Goal: Task Accomplishment & Management: Use online tool/utility

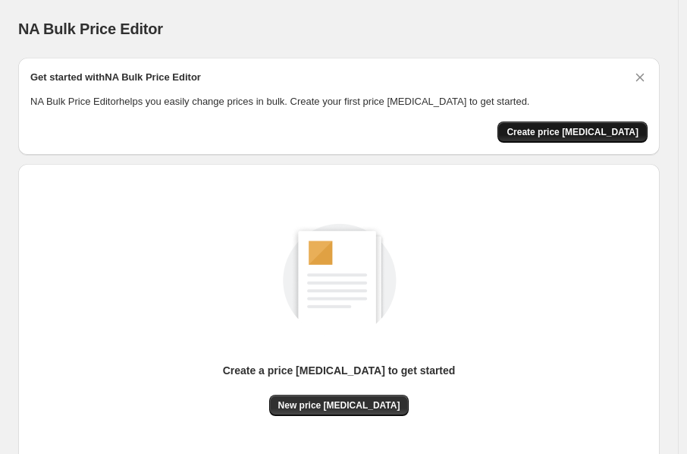
click at [613, 126] on span "Create price change job" at bounding box center [573, 132] width 132 height 12
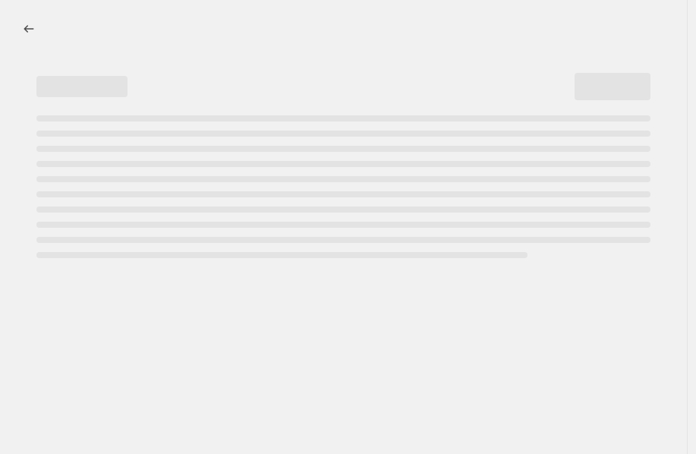
select select "percentage"
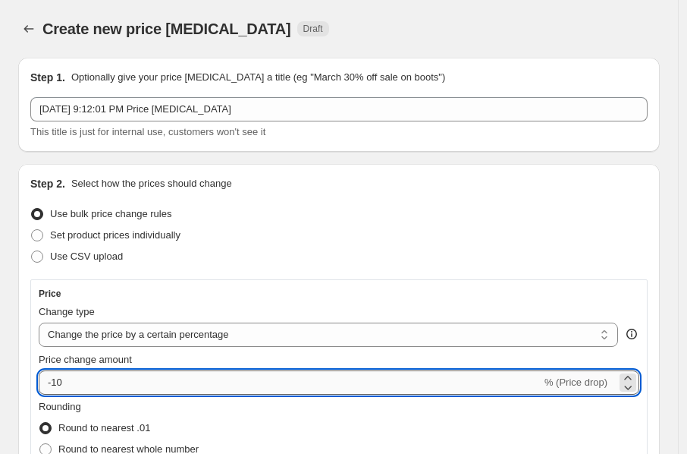
click at [184, 375] on input "-10" at bounding box center [290, 382] width 503 height 24
type input "-1"
click at [193, 386] on input "Price change amount" at bounding box center [317, 382] width 557 height 24
click at [77, 384] on input "Price change amount" at bounding box center [317, 382] width 557 height 24
type input "1"
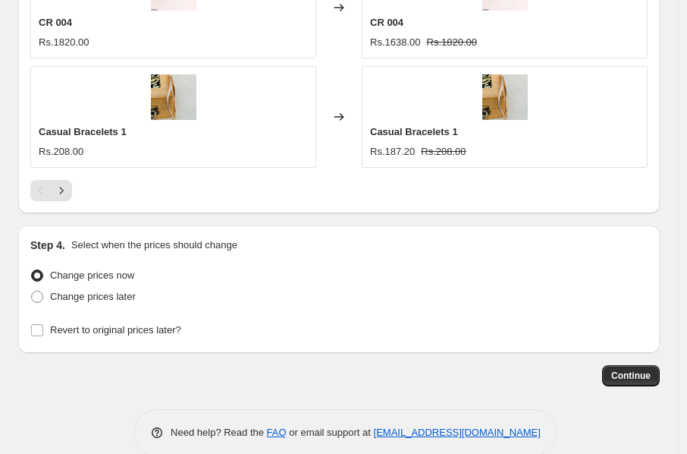
scroll to position [1451, 0]
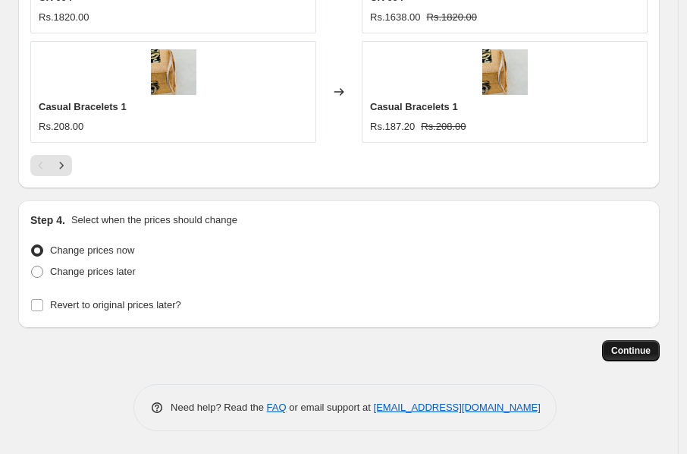
type input "5"
click at [647, 350] on span "Continue" at bounding box center [631, 351] width 39 height 12
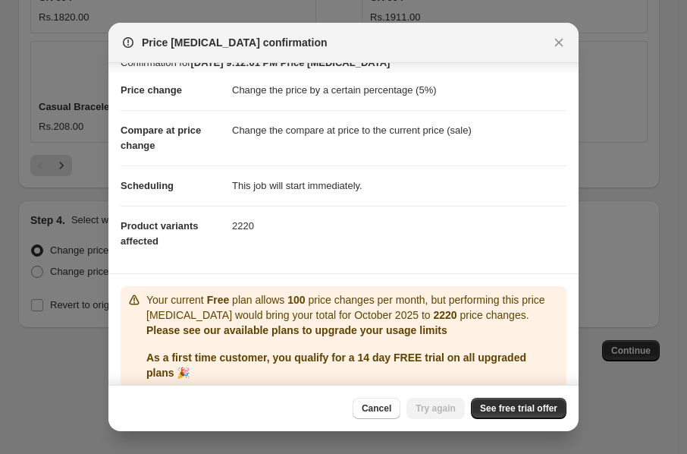
scroll to position [10, 0]
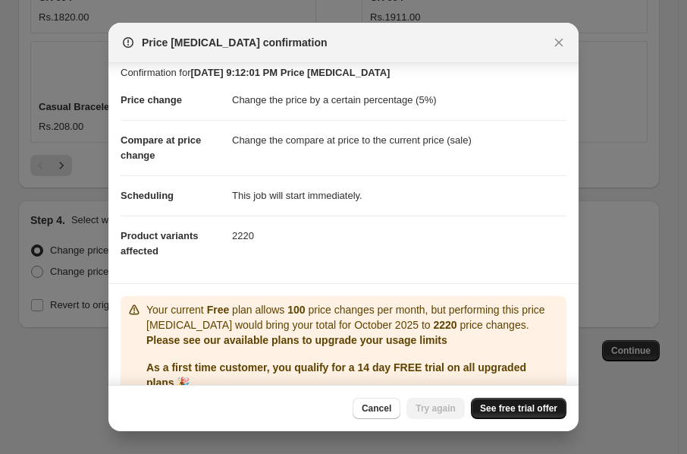
click at [516, 404] on span "See free trial offer" at bounding box center [518, 408] width 77 height 12
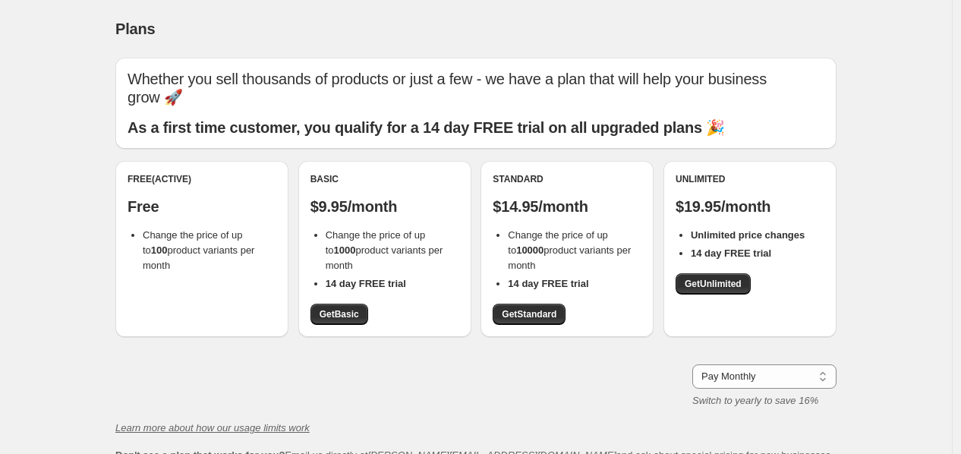
click at [245, 278] on div "Free (Active) Free Change the price of up to 100 product variants per month" at bounding box center [201, 249] width 173 height 176
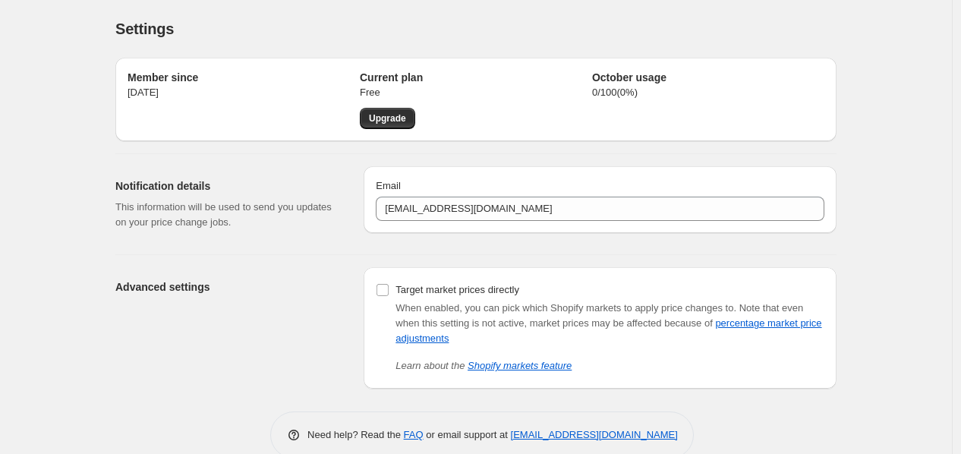
scroll to position [27, 0]
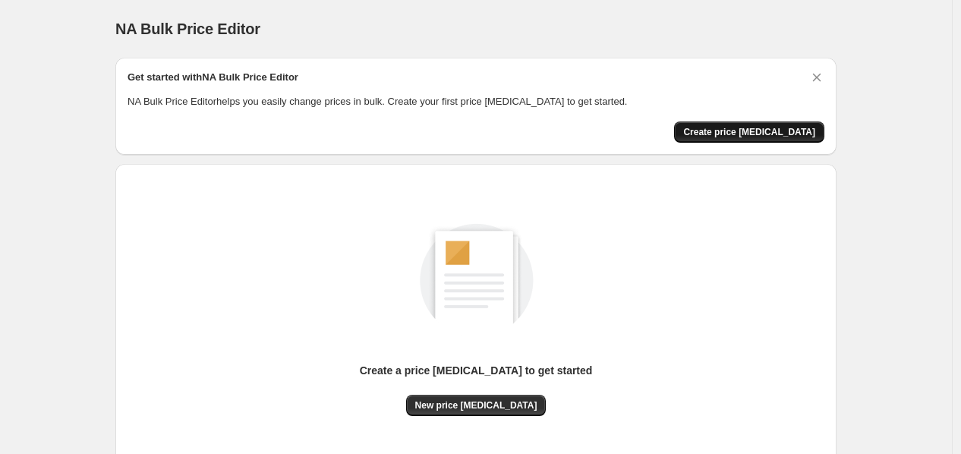
click at [695, 126] on span "Create price [MEDICAL_DATA]" at bounding box center [749, 132] width 132 height 12
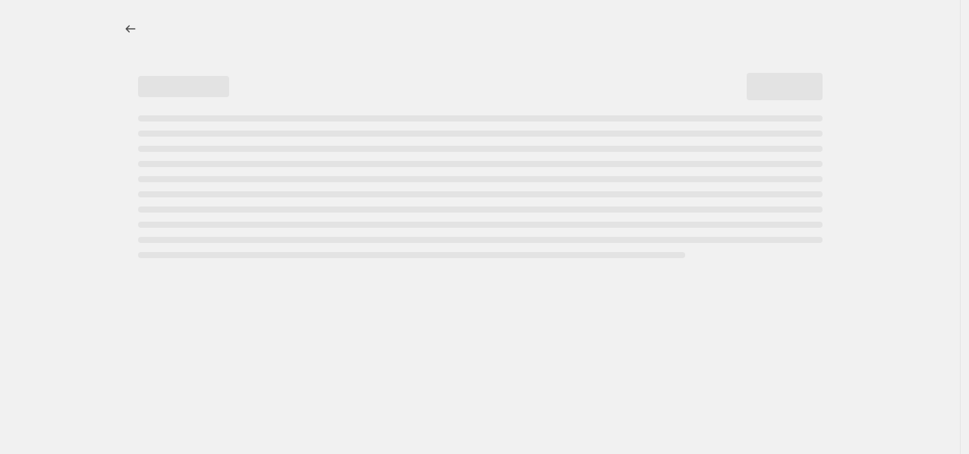
select select "percentage"
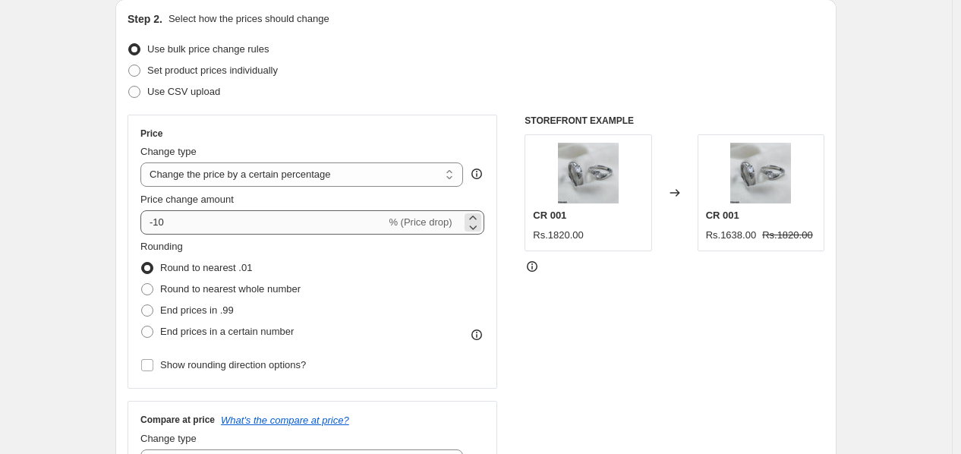
scroll to position [168, 0]
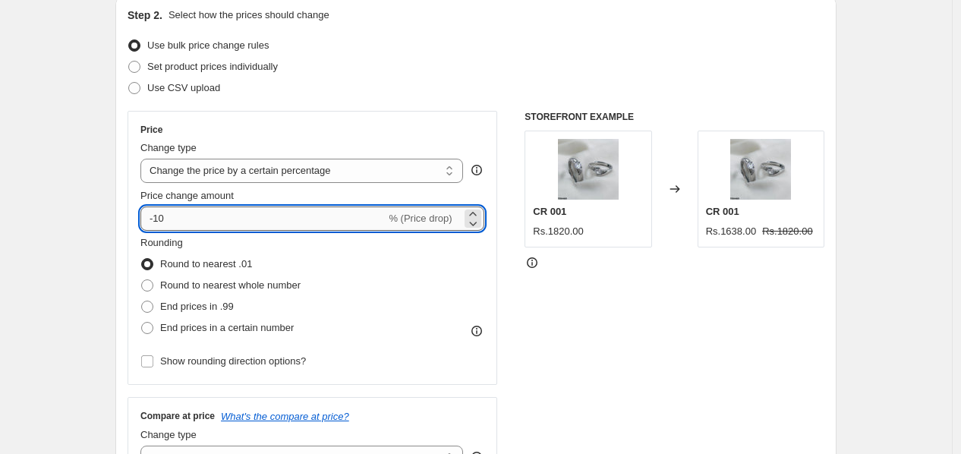
click at [168, 223] on input "-10" at bounding box center [262, 218] width 245 height 24
type input "-1"
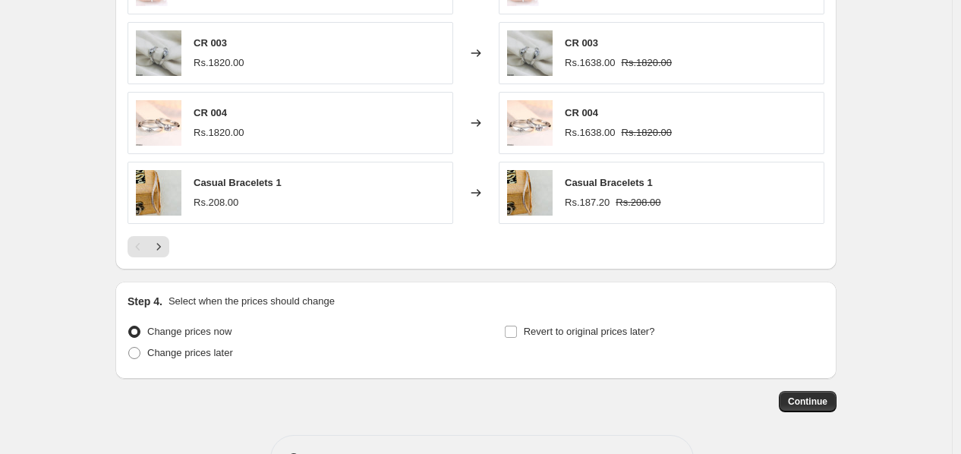
scroll to position [1065, 0]
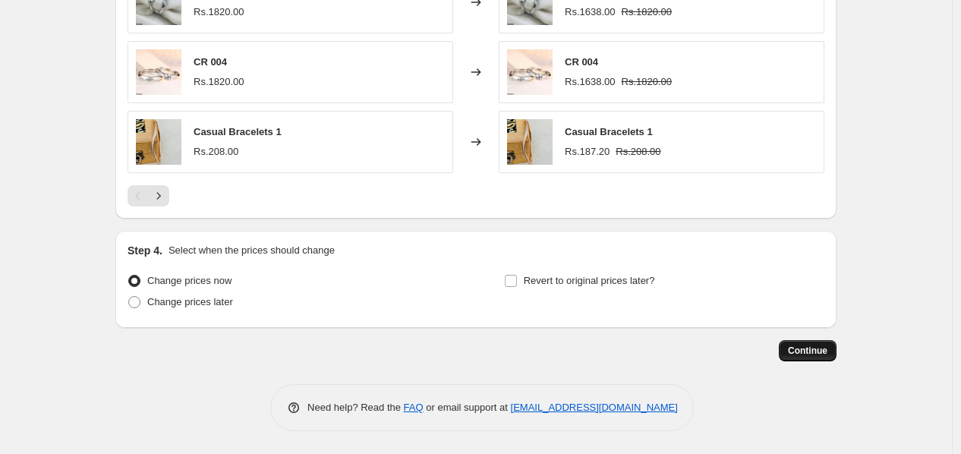
type input "5"
click at [695, 351] on span "Continue" at bounding box center [807, 351] width 39 height 12
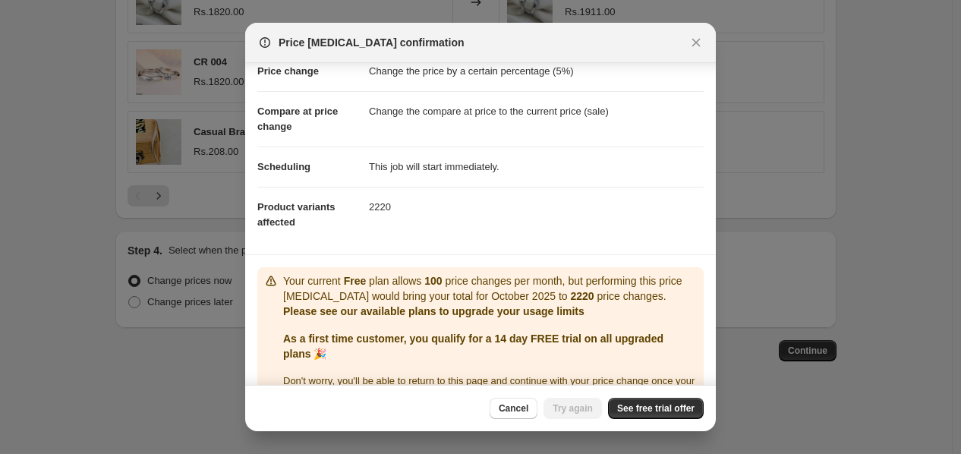
scroll to position [76, 0]
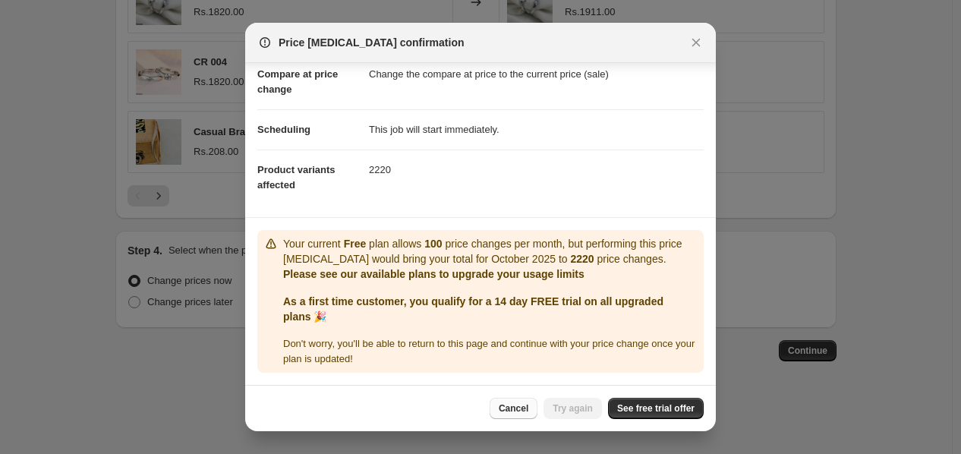
click at [521, 406] on span "Cancel" at bounding box center [514, 408] width 30 height 12
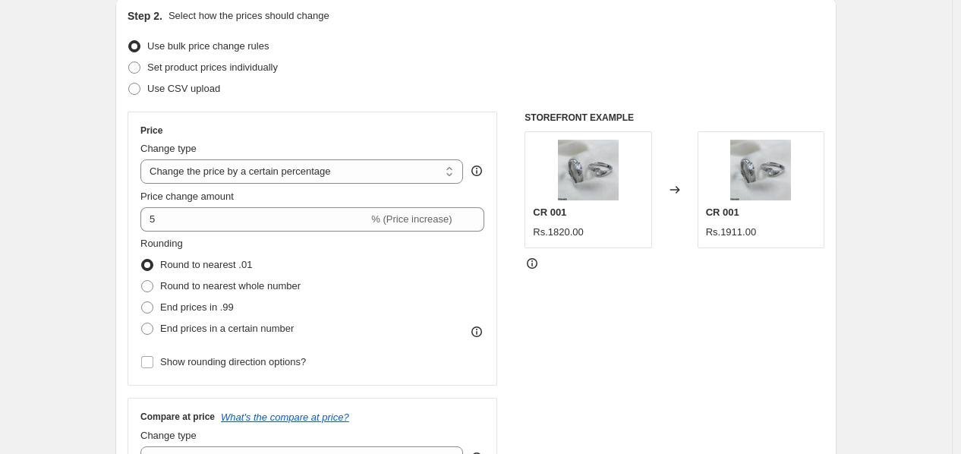
scroll to position [162, 0]
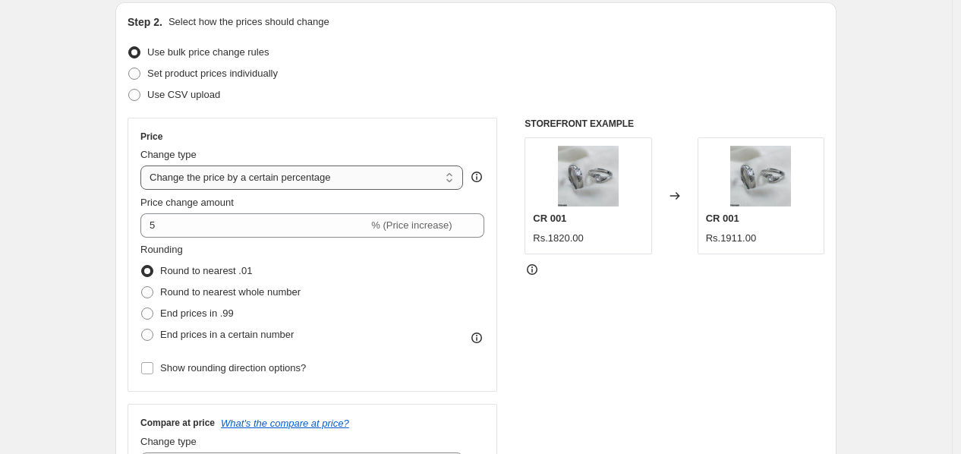
click at [454, 176] on select "Change the price to a certain amount Change the price by a certain amount Chang…" at bounding box center [301, 177] width 323 height 24
click at [478, 71] on div "Set product prices individually" at bounding box center [475, 73] width 697 height 21
click at [267, 76] on span "Set product prices individually" at bounding box center [212, 73] width 131 height 11
click at [129, 68] on input "Set product prices individually" at bounding box center [128, 68] width 1 height 1
radio input "true"
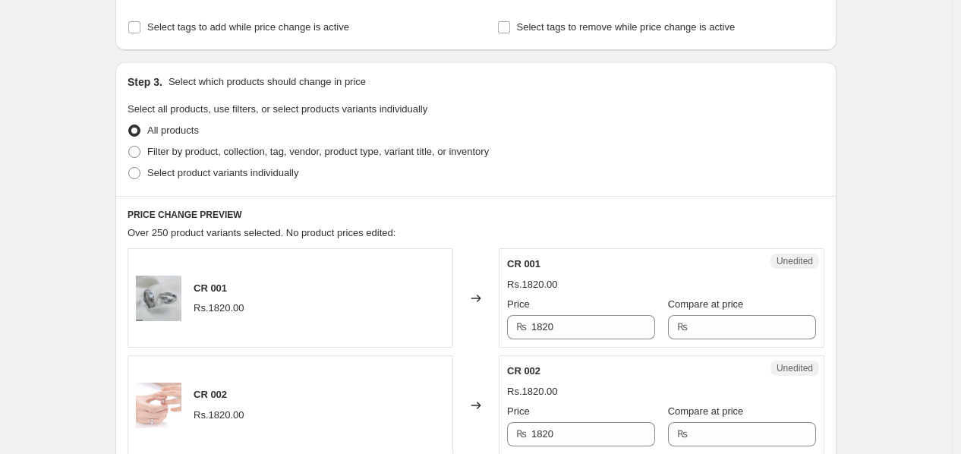
scroll to position [297, 0]
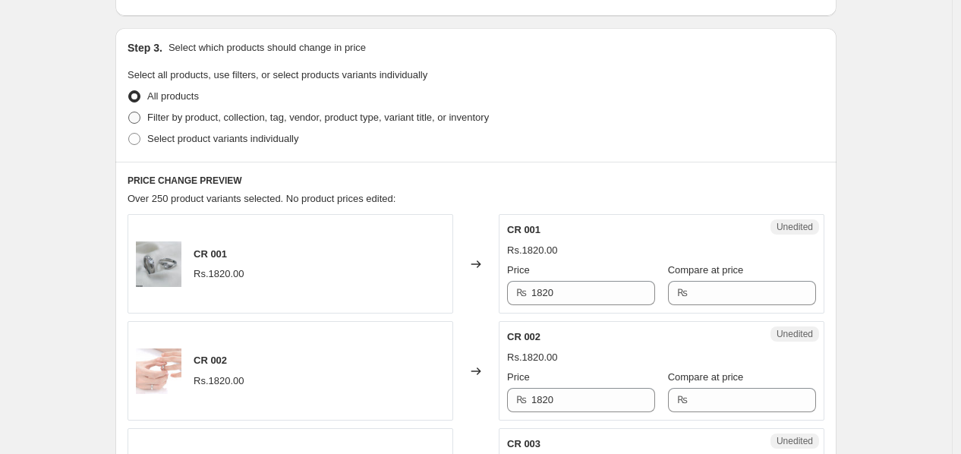
click at [397, 114] on span "Filter by product, collection, tag, vendor, product type, variant title, or inv…" at bounding box center [317, 117] width 341 height 11
click at [129, 112] on input "Filter by product, collection, tag, vendor, product type, variant title, or inv…" at bounding box center [128, 112] width 1 height 1
radio input "true"
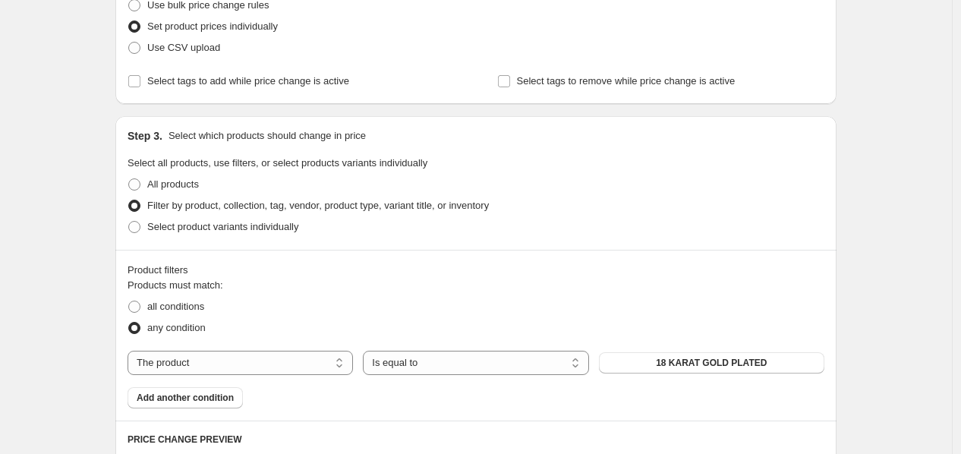
scroll to position [211, 0]
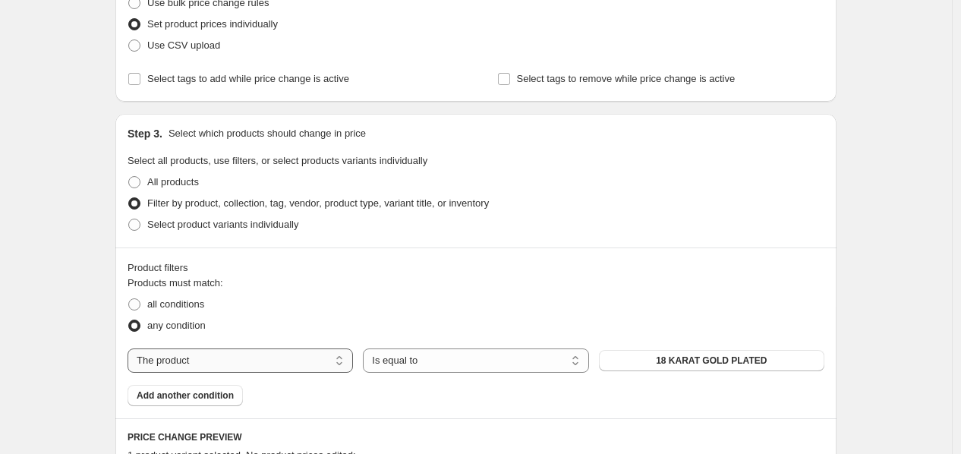
click at [345, 357] on select "The product The product's collection The product's tag The product's vendor The…" at bounding box center [239, 360] width 225 height 24
select select "collection"
click at [464, 359] on select "Is equal to Is not equal to" at bounding box center [475, 360] width 225 height 24
click at [552, 260] on div "Product filters" at bounding box center [475, 267] width 697 height 15
click at [695, 361] on span "Accessories" at bounding box center [711, 360] width 54 height 12
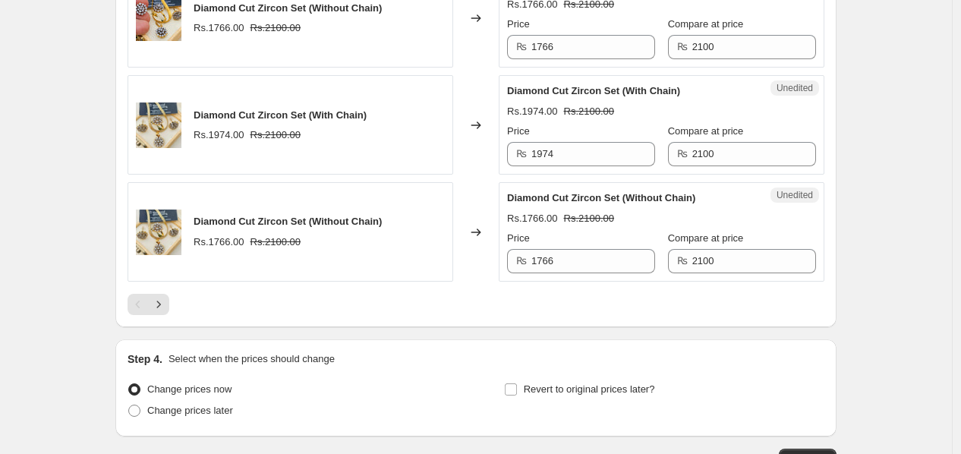
scroll to position [2639, 0]
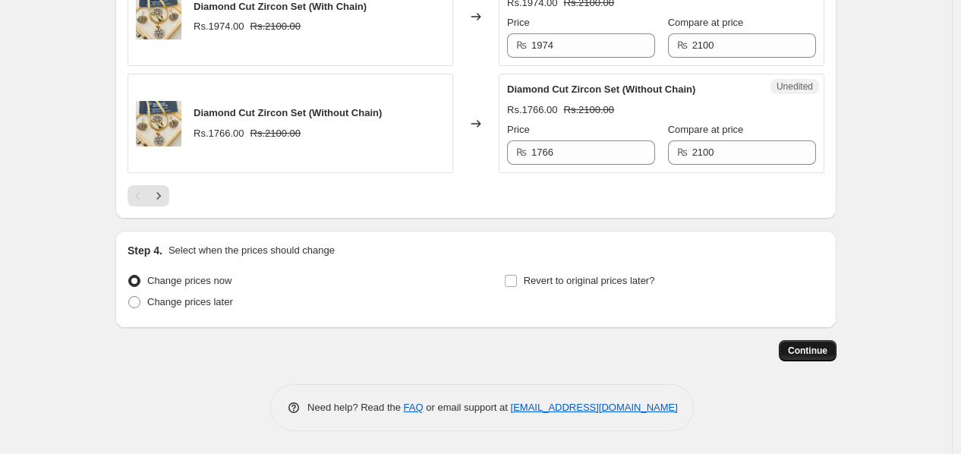
click at [695, 357] on span "Continue" at bounding box center [807, 351] width 39 height 12
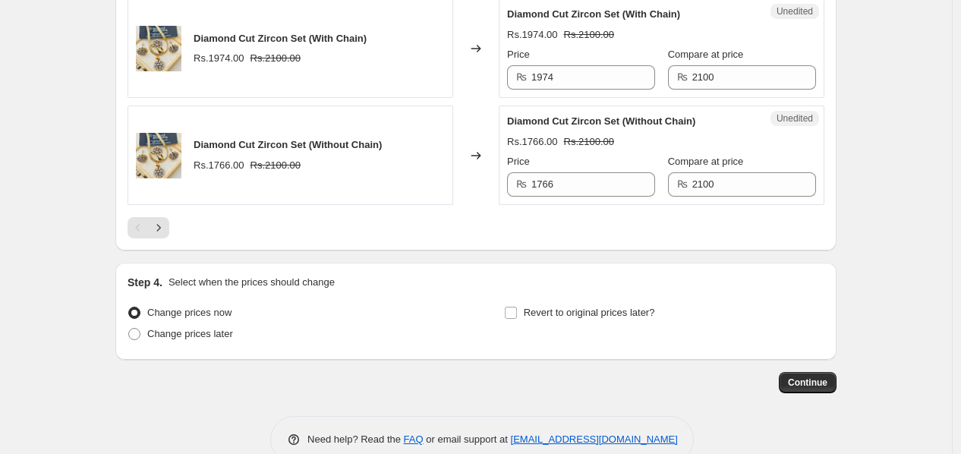
scroll to position [2704, 0]
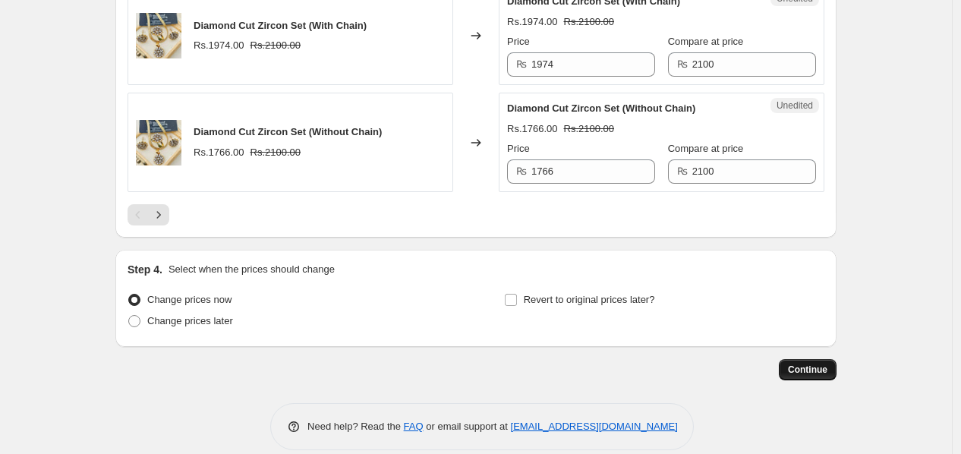
click at [695, 374] on span "Continue" at bounding box center [807, 369] width 39 height 12
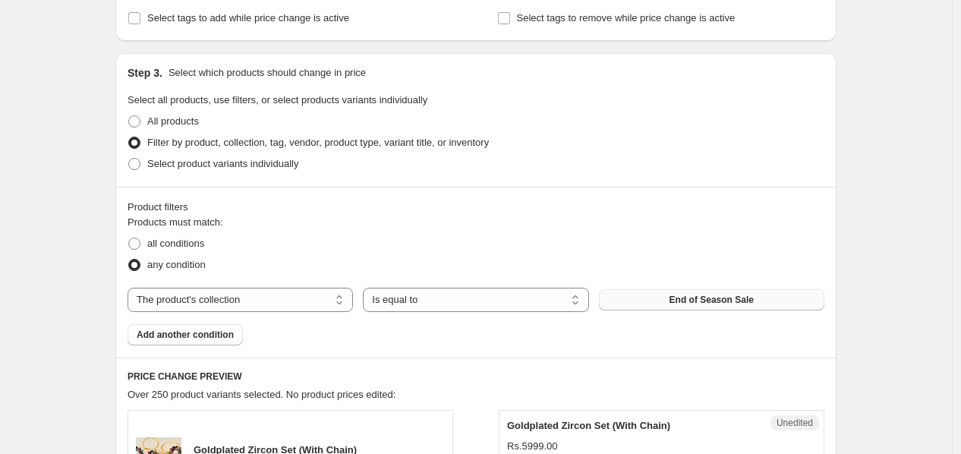
scroll to position [319, 0]
